Goal: Navigation & Orientation: Find specific page/section

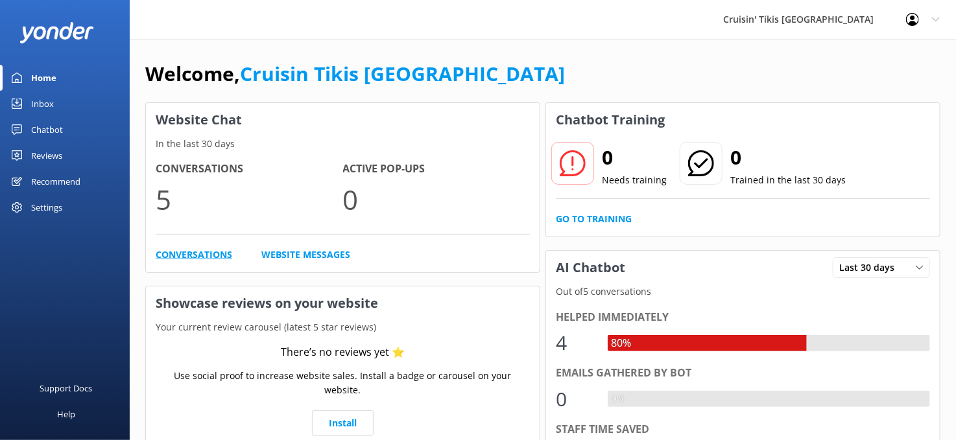
click at [203, 253] on link "Conversations" at bounding box center [194, 255] width 77 height 14
